Goal: Information Seeking & Learning: Learn about a topic

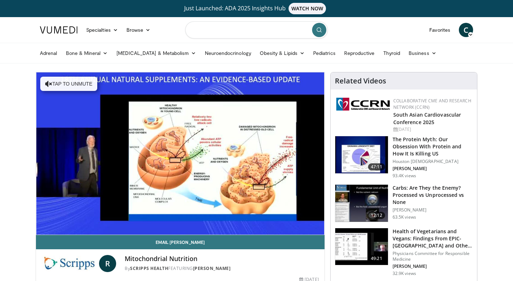
click at [229, 28] on input "Search topics, interventions" at bounding box center [256, 29] width 142 height 17
type input "**********"
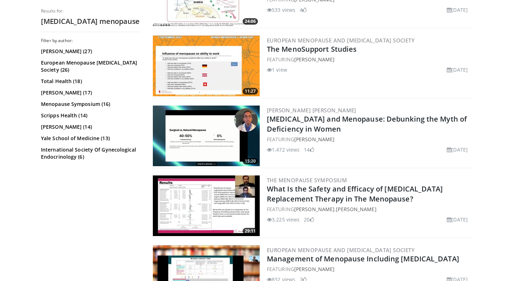
scroll to position [410, 0]
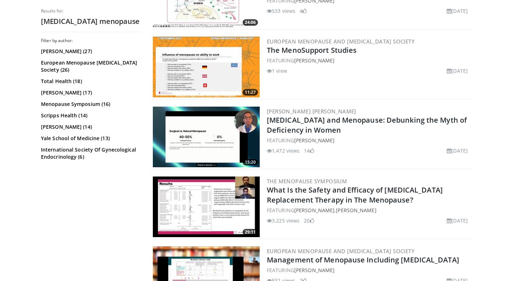
click at [225, 138] on img at bounding box center [206, 136] width 107 height 61
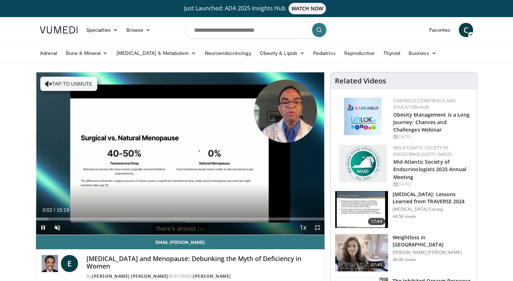
click at [316, 229] on span "Video Player" at bounding box center [317, 227] width 14 height 14
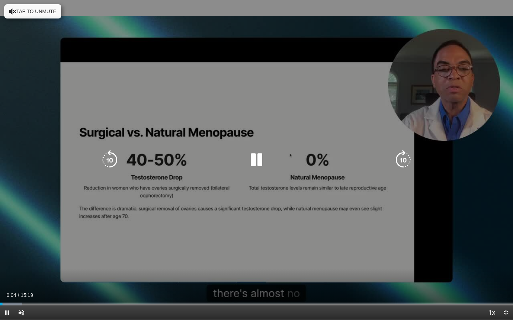
click at [255, 162] on icon "Video Player" at bounding box center [256, 160] width 20 height 20
click at [256, 161] on icon "Video Player" at bounding box center [256, 160] width 20 height 20
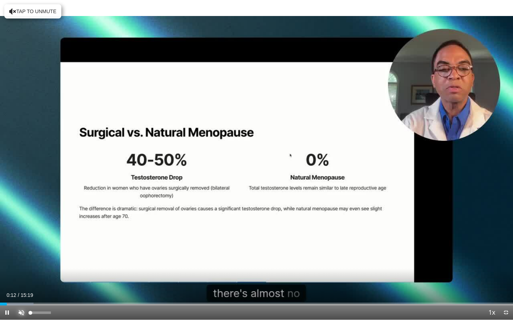
click at [21, 280] on span "Video Player" at bounding box center [21, 313] width 14 height 14
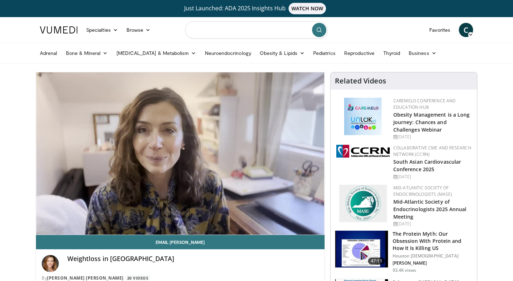
click at [248, 30] on input "Search topics, interventions" at bounding box center [256, 29] width 142 height 17
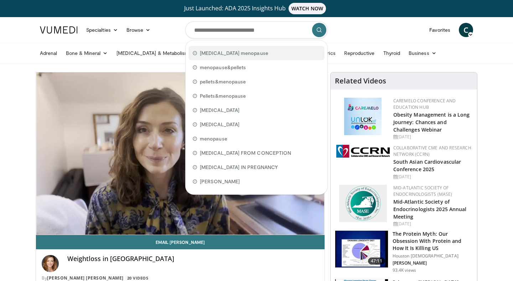
click at [233, 53] on span "testosterona menopause" at bounding box center [234, 52] width 68 height 7
type input "**********"
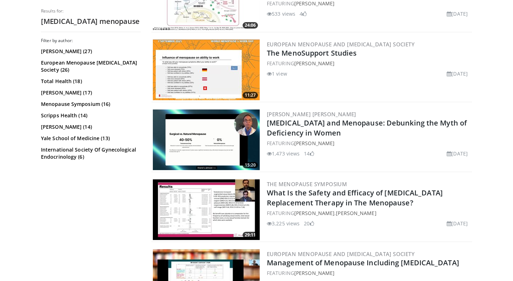
scroll to position [409, 0]
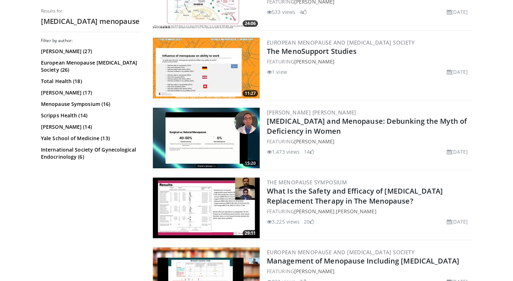
click at [223, 202] on img at bounding box center [206, 207] width 107 height 61
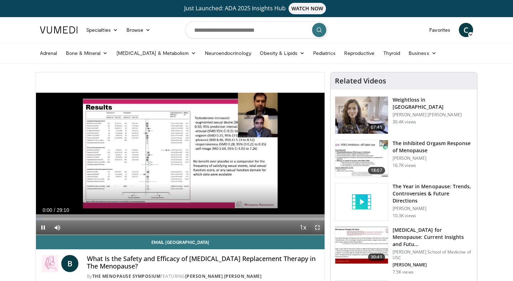
click at [317, 225] on span "Video Player" at bounding box center [317, 227] width 14 height 14
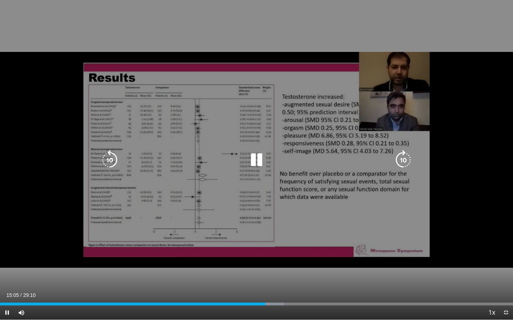
drag, startPoint x: 386, startPoint y: 106, endPoint x: 483, endPoint y: 89, distance: 98.5
click at [483, 89] on div "10 seconds Tap to unmute" at bounding box center [256, 160] width 513 height 320
click at [257, 158] on icon "Video Player" at bounding box center [256, 160] width 20 height 20
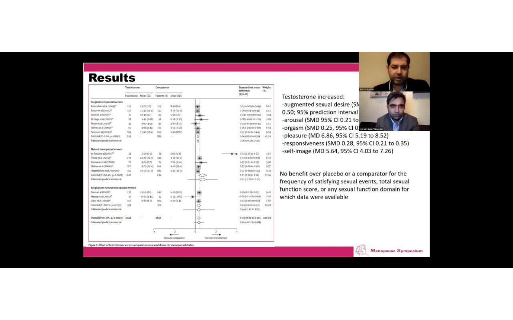
click at [257, 158] on div "10 seconds Tap to unmute" at bounding box center [256, 160] width 513 height 320
